Goal: Task Accomplishment & Management: Use online tool/utility

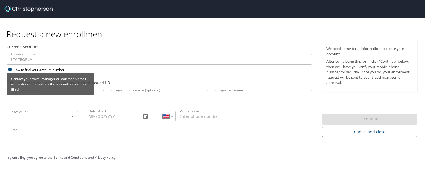
select select "US"
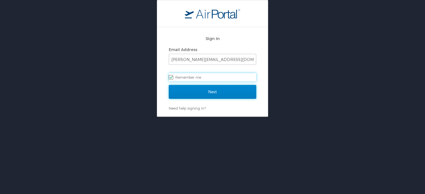
click at [193, 93] on input "Next" at bounding box center [212, 92] width 87 height 14
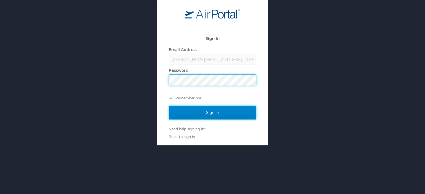
click at [199, 112] on input "Sign In" at bounding box center [212, 113] width 87 height 14
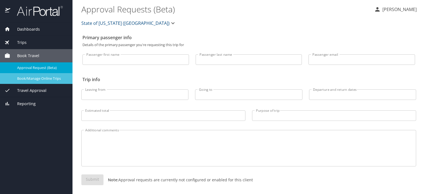
click at [41, 79] on span "Book/Manage Online Trips" at bounding box center [41, 78] width 49 height 5
